Goal: Find specific page/section: Find specific page/section

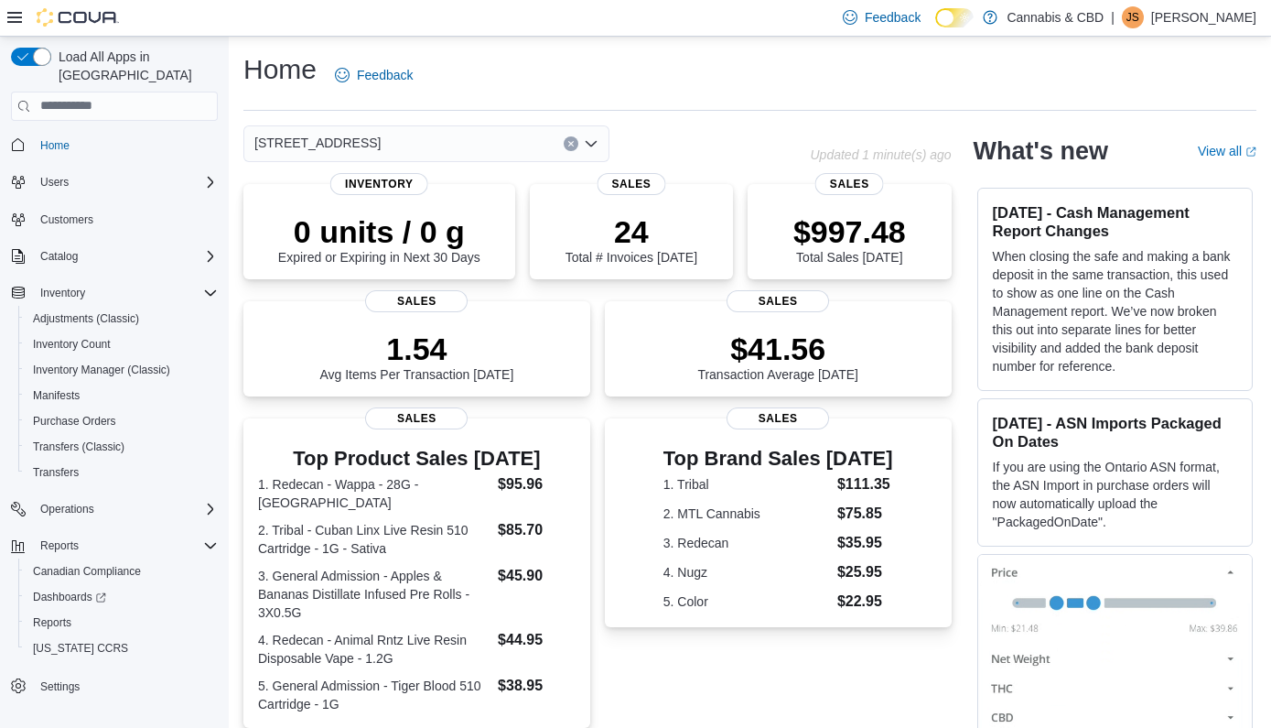
click at [596, 138] on icon "Open list of options" at bounding box center [591, 143] width 15 height 15
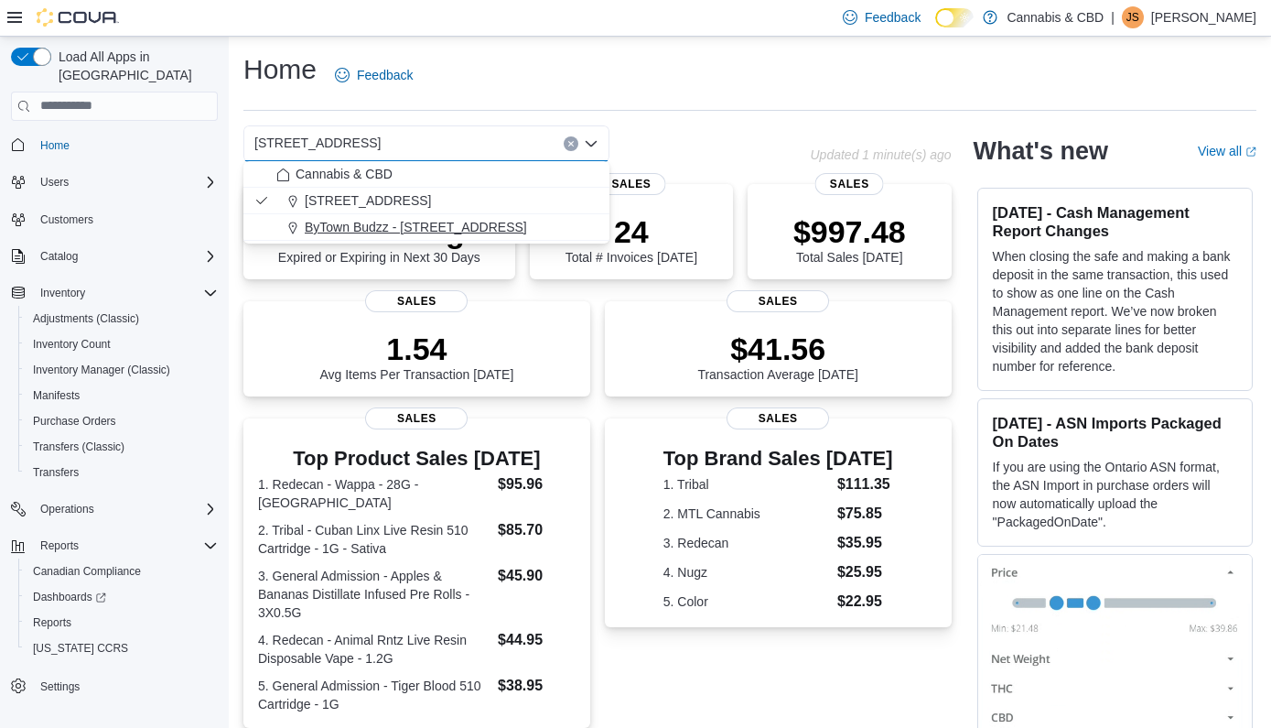
click at [442, 221] on span "ByTown Budzz - [STREET_ADDRESS]" at bounding box center [416, 227] width 222 height 18
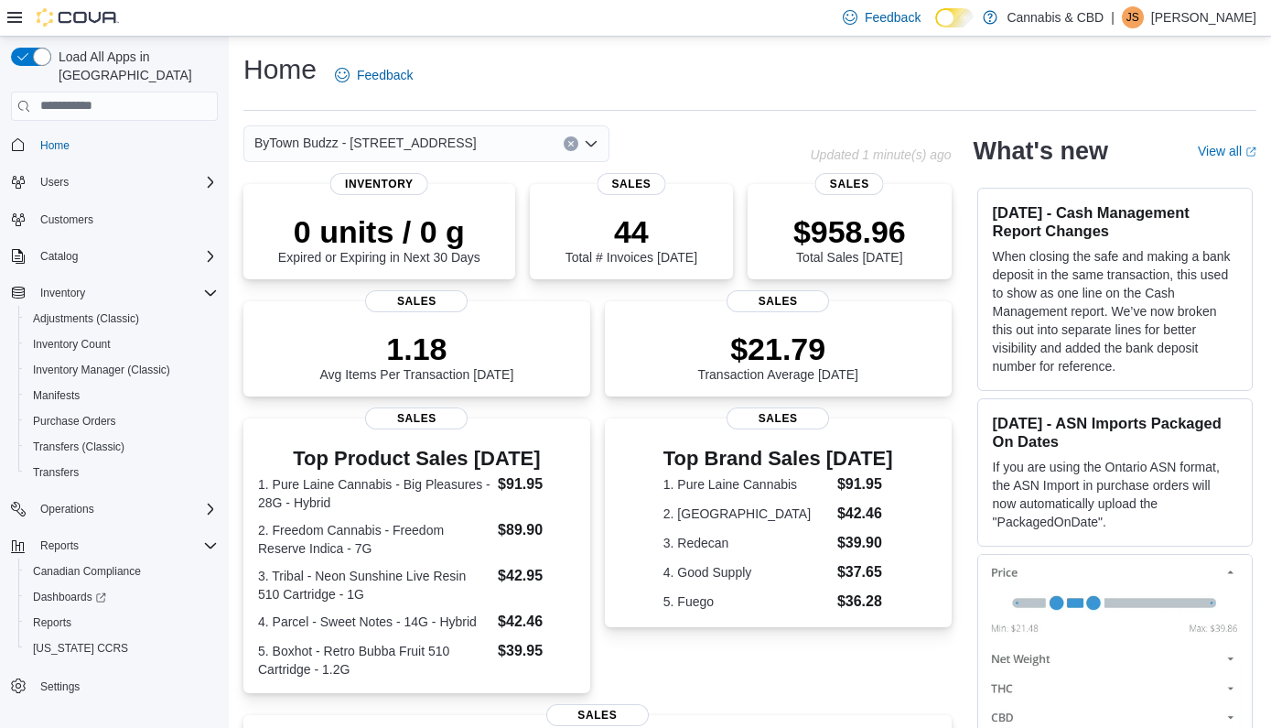
click at [599, 143] on div "ByTown Budzz - [STREET_ADDRESS]" at bounding box center [426, 143] width 366 height 37
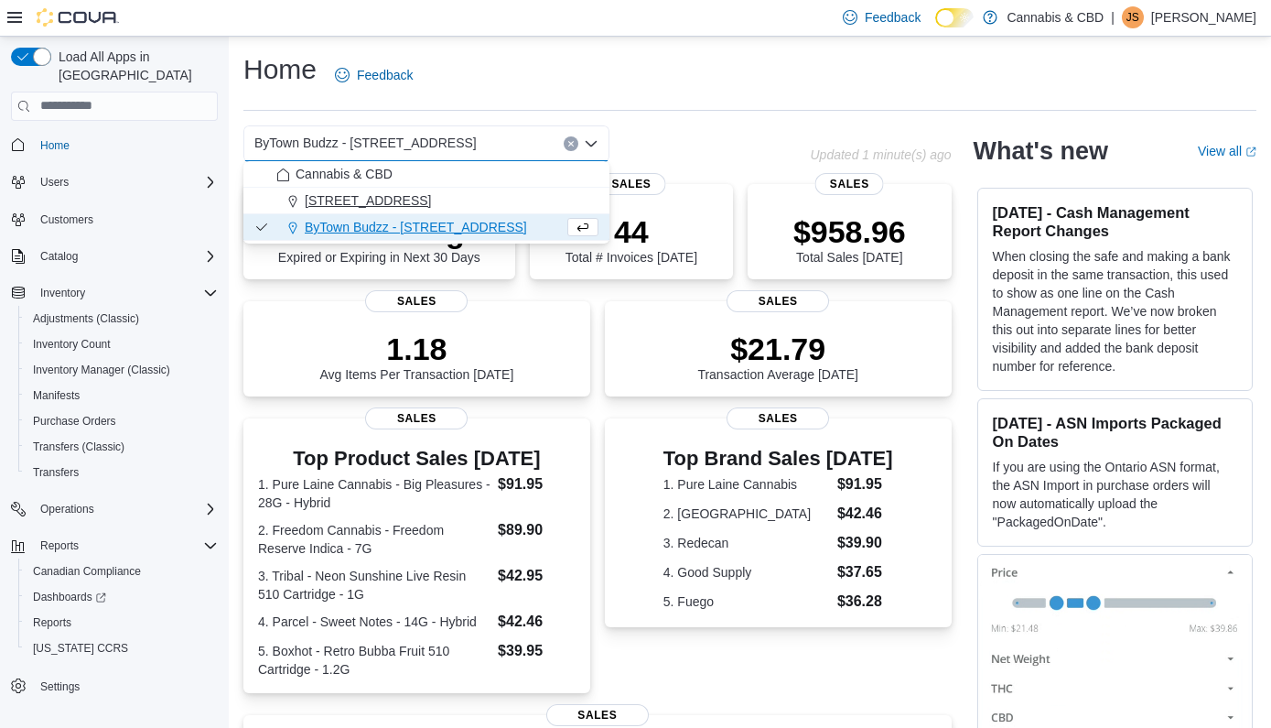
click at [431, 197] on span "[STREET_ADDRESS]" at bounding box center [368, 200] width 126 height 18
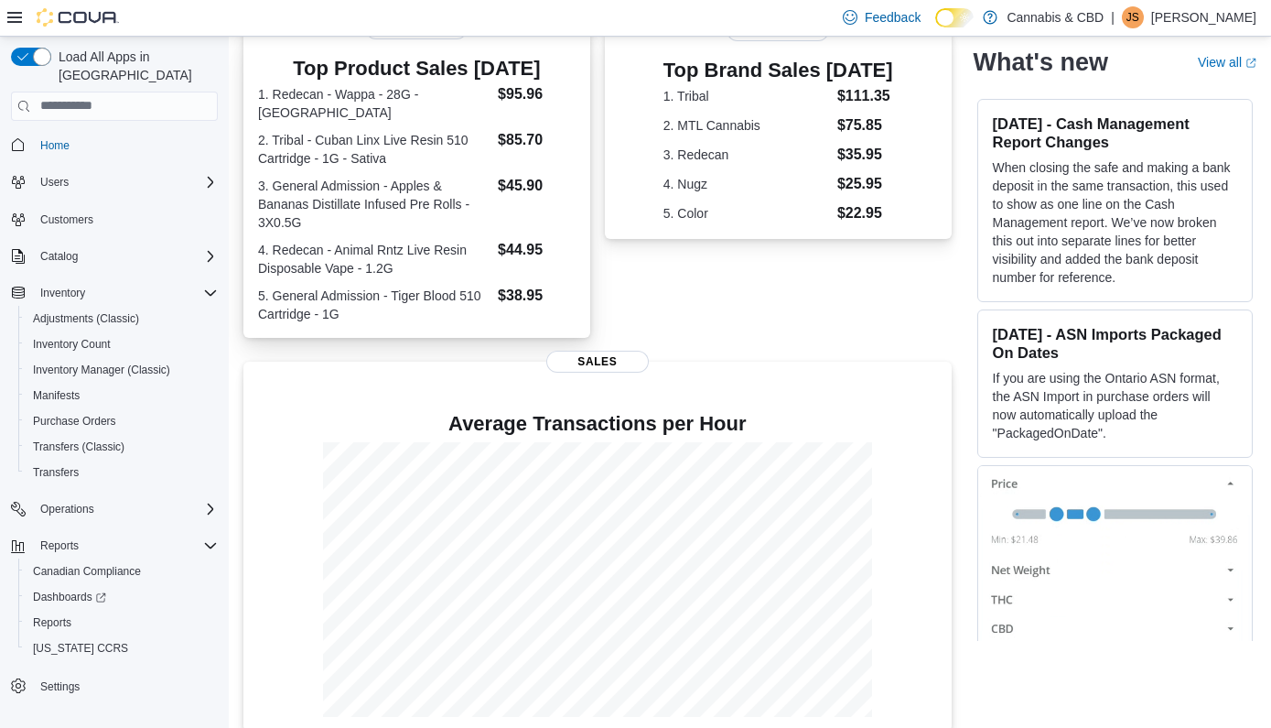
scroll to position [387, 0]
